Goal: Transaction & Acquisition: Subscribe to service/newsletter

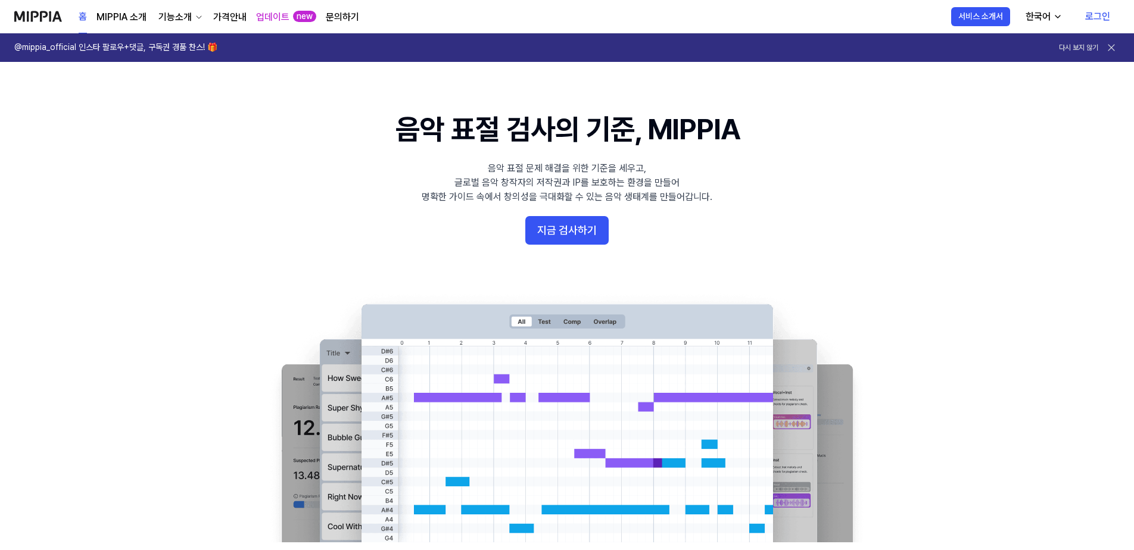
click at [241, 18] on link "가격안내" at bounding box center [229, 17] width 33 height 14
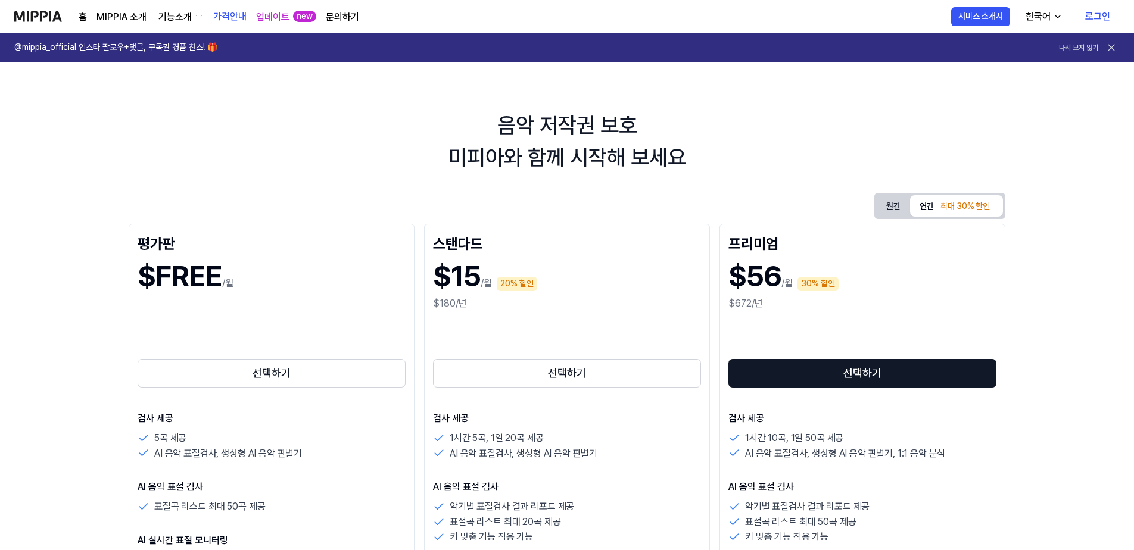
click at [487, 261] on div "$15 /월 20% 할인" at bounding box center [567, 277] width 268 height 40
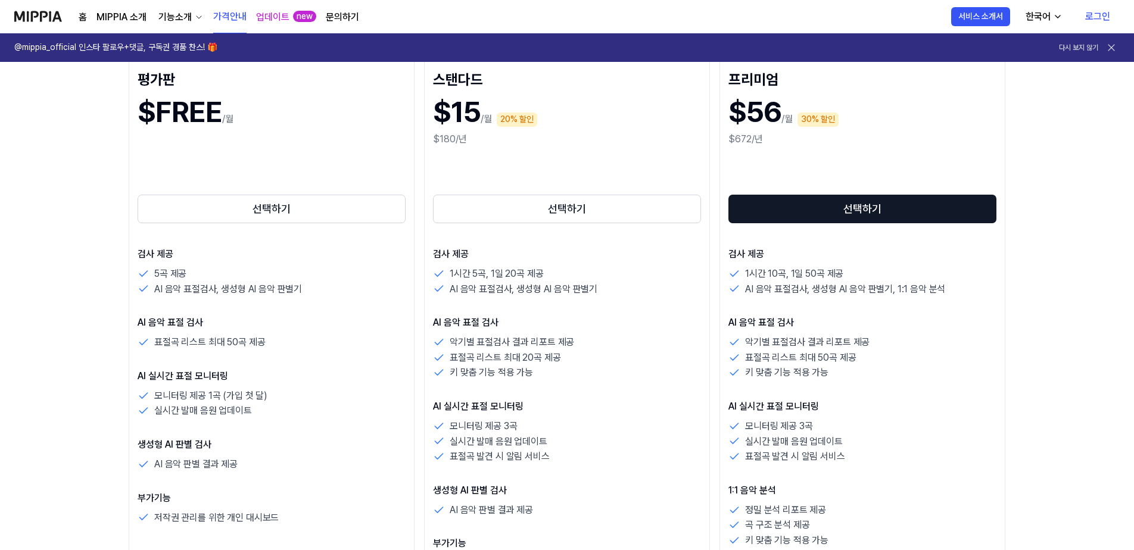
scroll to position [298, 0]
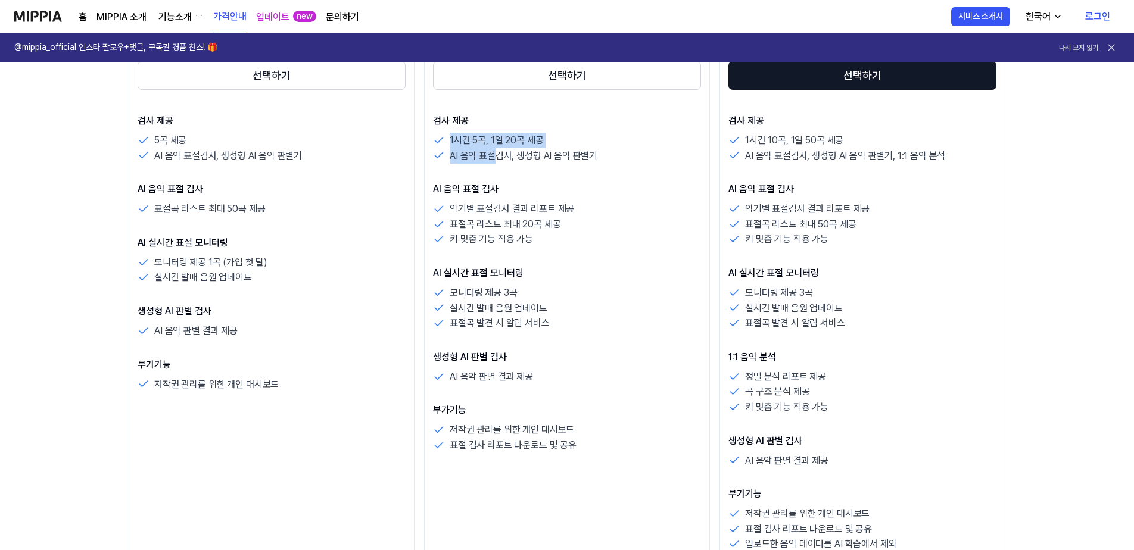
drag, startPoint x: 447, startPoint y: 141, endPoint x: 495, endPoint y: 160, distance: 52.1
click at [495, 160] on div "1시간 5곡, 1일 20곡 제공 AI 음악 표절검사, 생성형 AI 음악 판별기" at bounding box center [567, 148] width 268 height 30
drag, startPoint x: 495, startPoint y: 160, endPoint x: 506, endPoint y: 189, distance: 30.9
click at [506, 189] on p "AI 음악 표절 검사" at bounding box center [567, 189] width 268 height 14
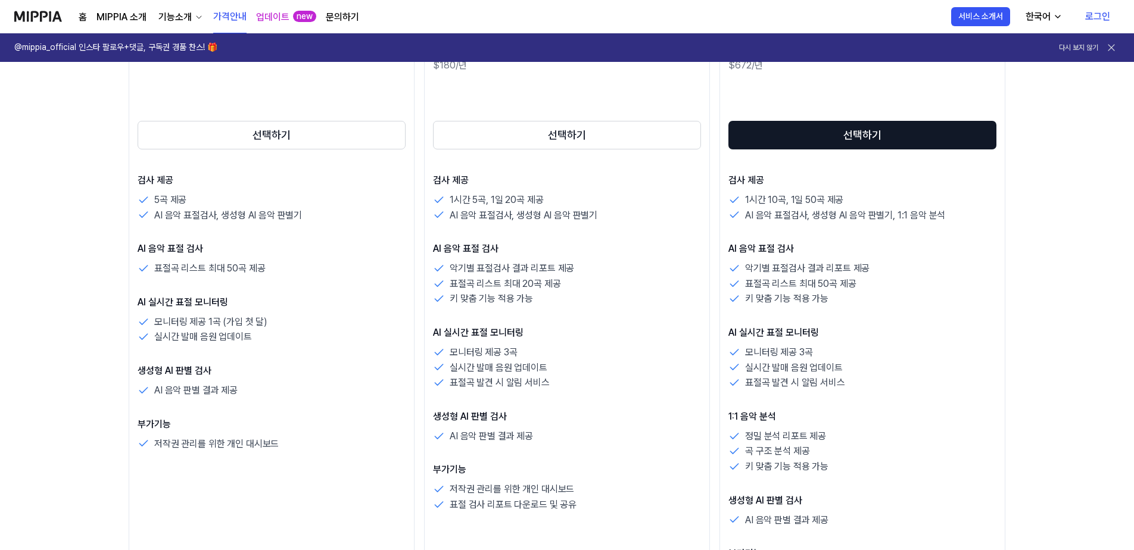
scroll to position [0, 0]
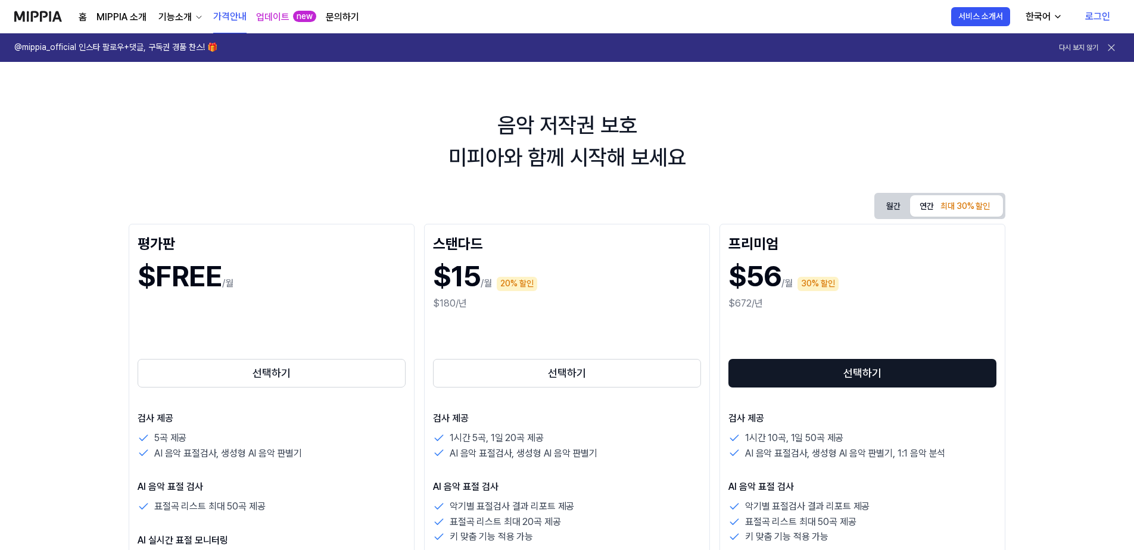
click at [894, 204] on button "월간" at bounding box center [893, 206] width 33 height 18
